Goal: Obtain resource: Download file/media

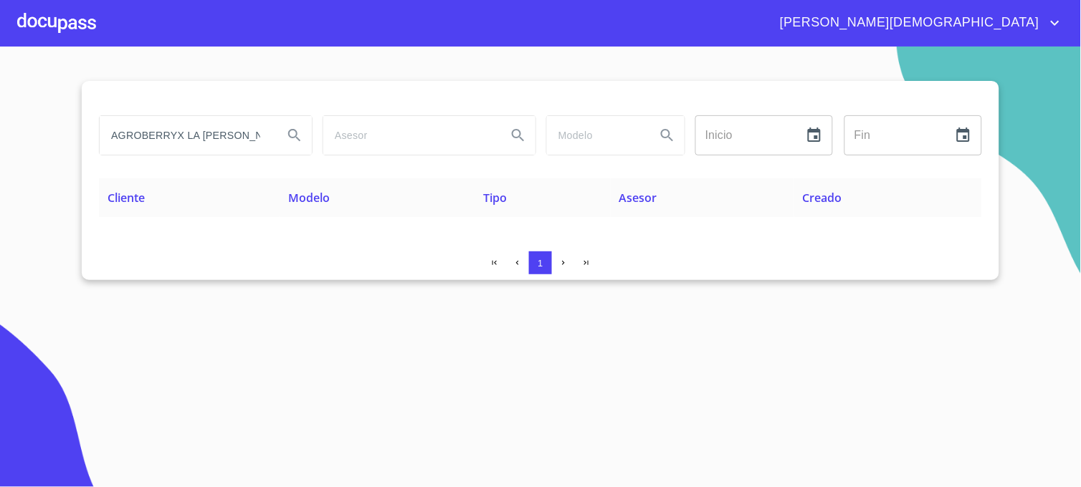
drag, startPoint x: 274, startPoint y: 138, endPoint x: 48, endPoint y: 140, distance: 226.5
click at [48, 140] on section "AGROBERRYX LA [PERSON_NAME] SPR DE RL DE CV Inicio ​ Fin ​ Cliente Modelo Tipo …" at bounding box center [540, 267] width 1081 height 441
click at [270, 141] on input "AGROBERRYX LA [PERSON_NAME] SPR DE RL DE CV" at bounding box center [186, 135] width 172 height 39
drag, startPoint x: 273, startPoint y: 140, endPoint x: 97, endPoint y: 145, distance: 176.4
click at [97, 145] on div "AGROBERRYX LA CRUZ SPR DE RL DE CV" at bounding box center [205, 136] width 224 height 52
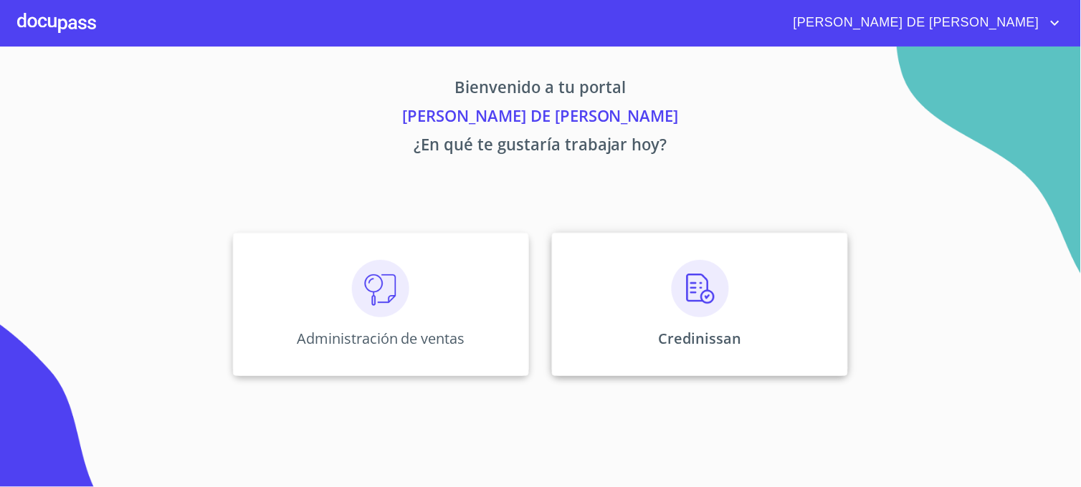
click at [621, 335] on div "Credinissan" at bounding box center [700, 304] width 296 height 143
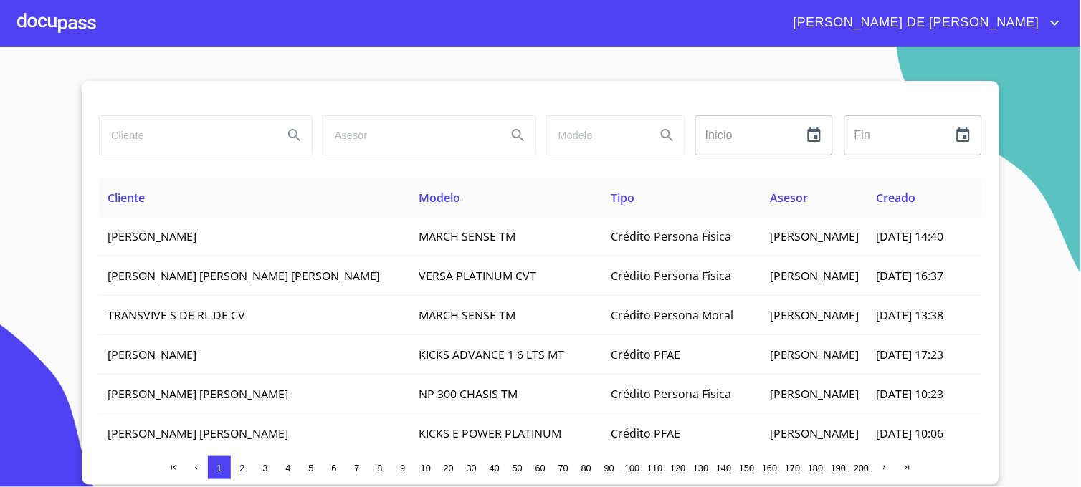
click at [183, 131] on input "search" at bounding box center [186, 135] width 172 height 39
type input "[PERSON_NAME]"
click at [290, 133] on icon "Search" at bounding box center [294, 135] width 12 height 12
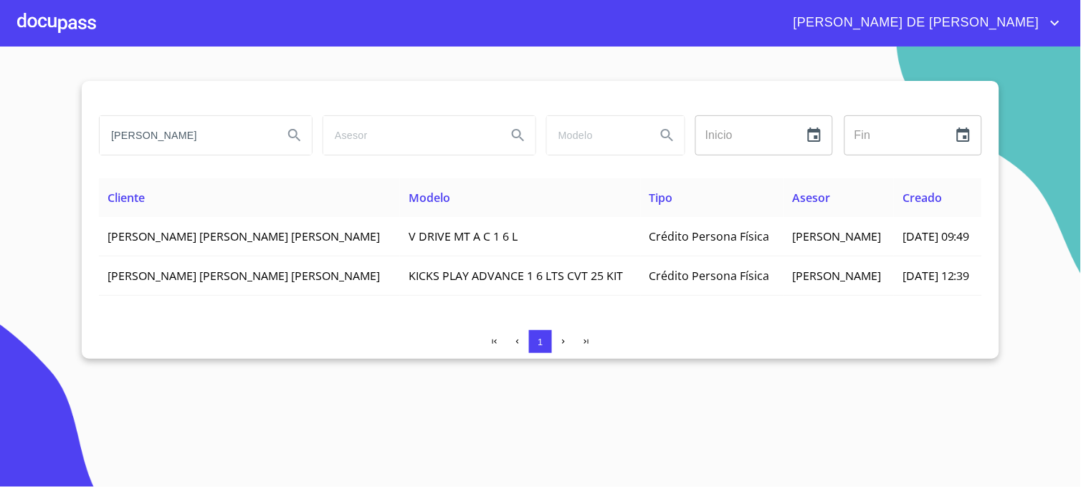
drag, startPoint x: 262, startPoint y: 138, endPoint x: -4, endPoint y: 144, distance: 265.9
click at [0, 144] on html "[PERSON_NAME] DE [PERSON_NAME] [PERSON_NAME] Inicio ​ Fin ​ Cliente Modelo Tipo…" at bounding box center [540, 243] width 1081 height 487
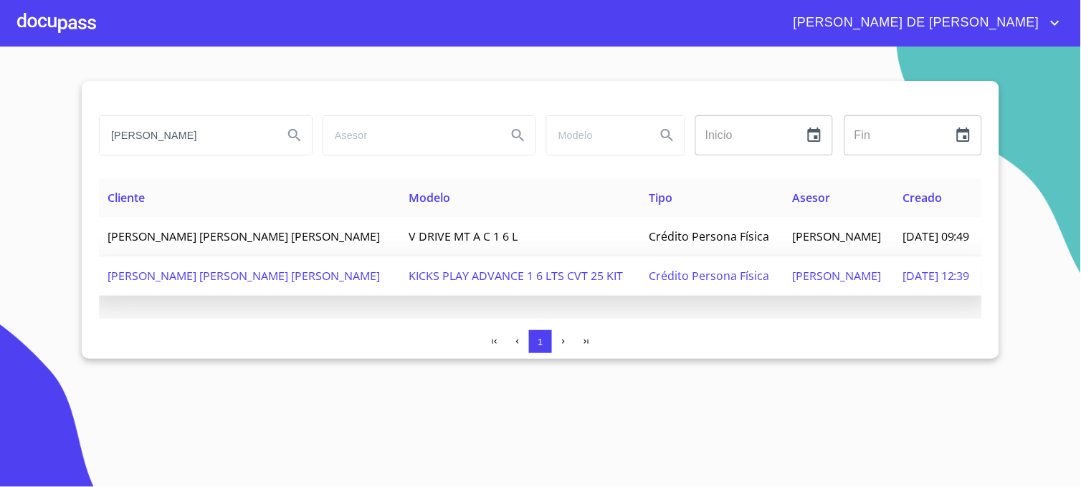
click at [792, 274] on span "[PERSON_NAME]" at bounding box center [836, 276] width 89 height 16
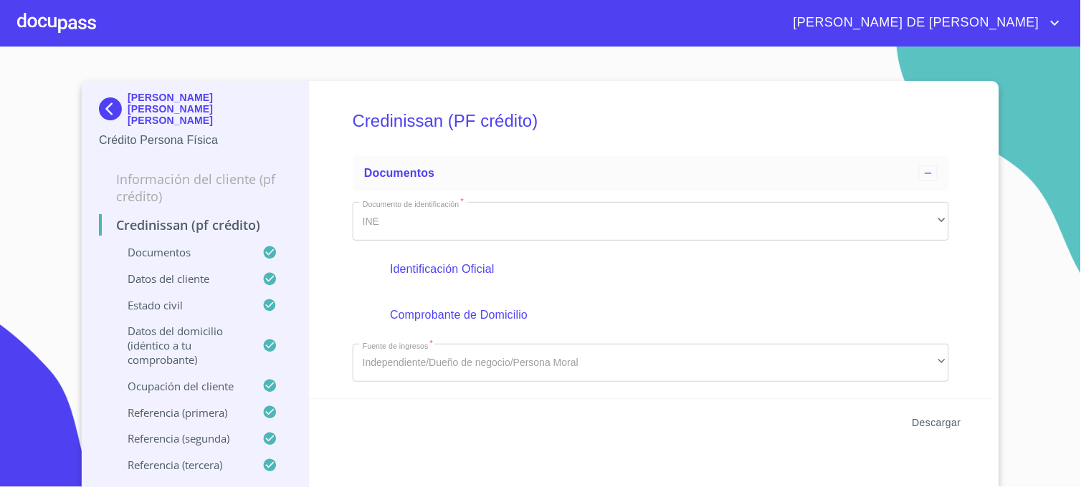
click at [923, 424] on span "Descargar" at bounding box center [936, 423] width 49 height 18
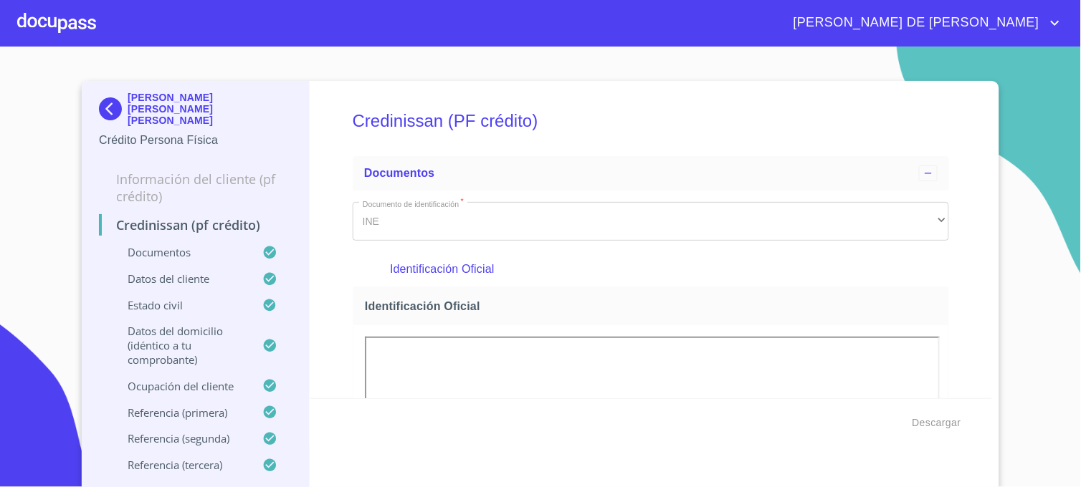
click at [1027, 178] on section "[PERSON_NAME] [PERSON_NAME] [PERSON_NAME] Crédito Persona Física Información de…" at bounding box center [540, 267] width 1081 height 441
click at [933, 421] on span "Descargar" at bounding box center [936, 423] width 49 height 18
